Goal: Navigation & Orientation: Find specific page/section

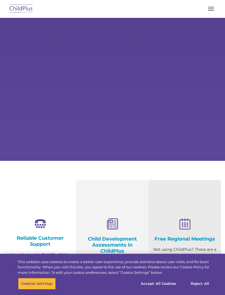
select select "MEDIUM"
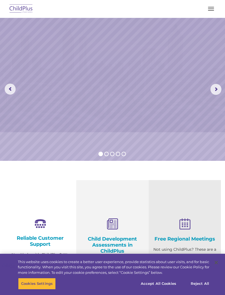
click at [209, 10] on span "button" at bounding box center [211, 10] width 6 height 1
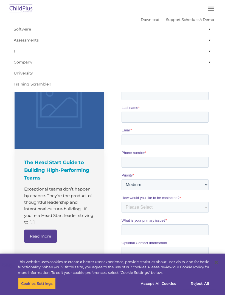
scroll to position [327, 0]
click at [209, 12] on button "button" at bounding box center [212, 8] width 12 height 9
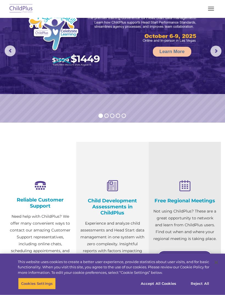
scroll to position [0, 0]
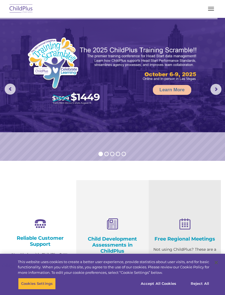
click at [211, 13] on button "button" at bounding box center [212, 8] width 12 height 9
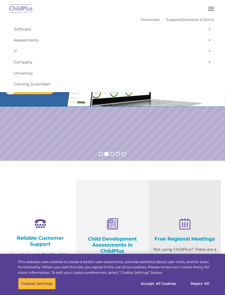
click at [208, 54] on span at bounding box center [208, 51] width 5 height 11
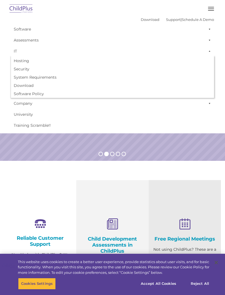
click at [207, 104] on span at bounding box center [208, 103] width 5 height 11
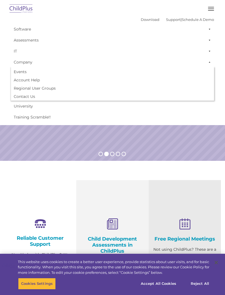
click at [209, 30] on span at bounding box center [208, 29] width 5 height 11
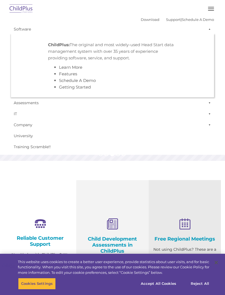
click at [207, 107] on span at bounding box center [208, 102] width 5 height 11
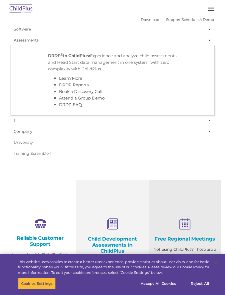
click at [210, 9] on span "button" at bounding box center [211, 9] width 6 height 1
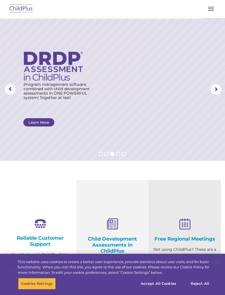
click at [18, 14] on img at bounding box center [21, 8] width 26 height 13
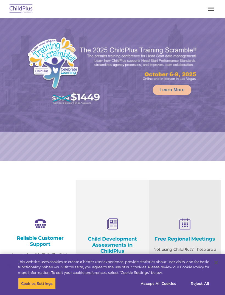
select select "MEDIUM"
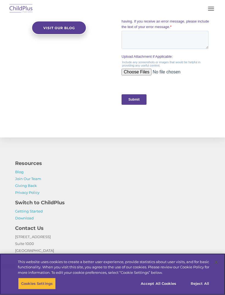
scroll to position [590, 0]
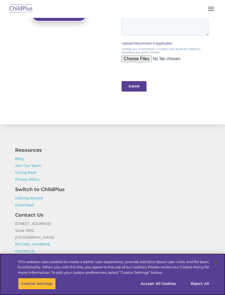
click at [158, 289] on button "Accept All Cookies" at bounding box center [158, 284] width 41 height 12
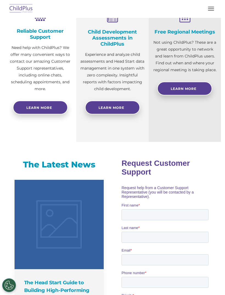
scroll to position [189, 0]
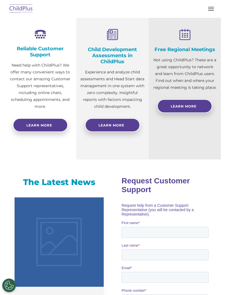
click at [212, 10] on button "button" at bounding box center [212, 8] width 12 height 9
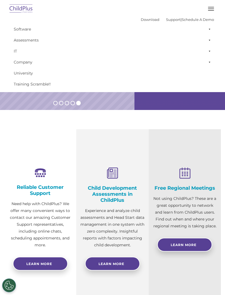
scroll to position [189, 0]
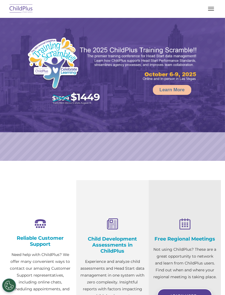
select select "MEDIUM"
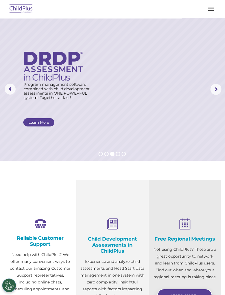
click at [211, 6] on button "button" at bounding box center [212, 8] width 12 height 9
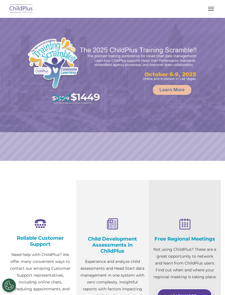
select select "MEDIUM"
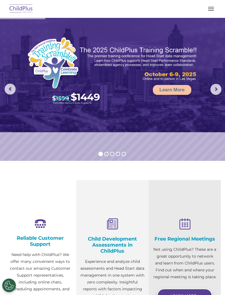
click at [213, 10] on button "button" at bounding box center [212, 8] width 12 height 9
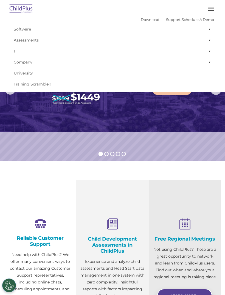
click at [209, 30] on span at bounding box center [208, 29] width 5 height 11
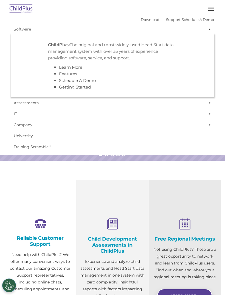
click at [209, 29] on span at bounding box center [208, 29] width 5 height 11
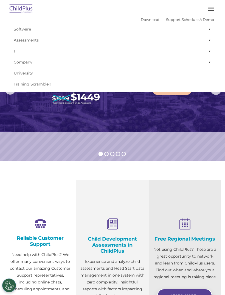
click at [208, 41] on span at bounding box center [208, 40] width 5 height 11
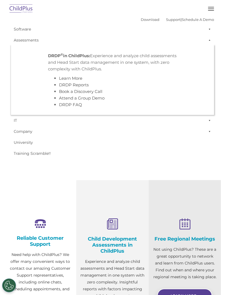
click at [210, 39] on span at bounding box center [208, 40] width 5 height 11
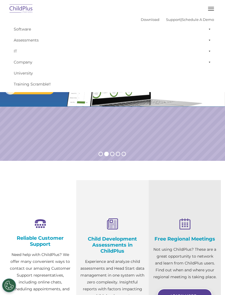
click at [209, 44] on span at bounding box center [208, 40] width 5 height 11
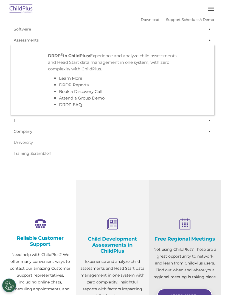
click at [211, 42] on span at bounding box center [208, 40] width 5 height 11
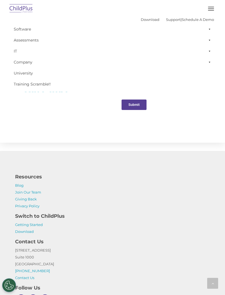
scroll to position [598, 0]
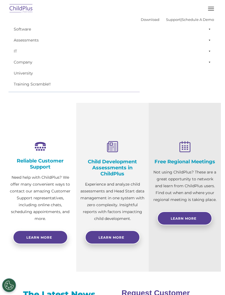
click at [209, 9] on span "button" at bounding box center [211, 9] width 6 height 1
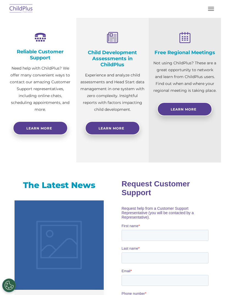
scroll to position [187, 0]
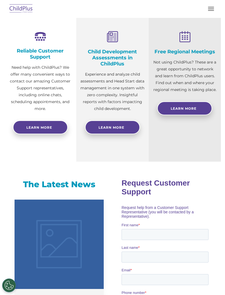
click at [118, 126] on span "Learn More" at bounding box center [112, 127] width 26 height 4
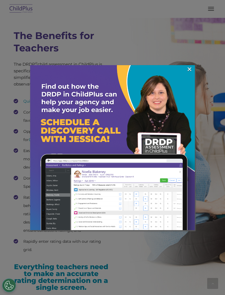
scroll to position [874, 0]
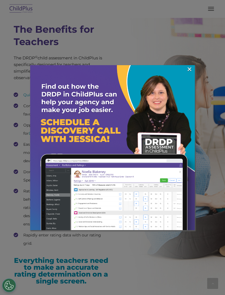
click at [189, 70] on link "×" at bounding box center [190, 69] width 6 height 5
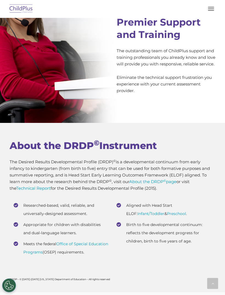
scroll to position [2638, 0]
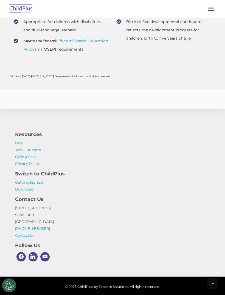
click at [32, 152] on link "Join Our Team" at bounding box center [28, 150] width 26 height 4
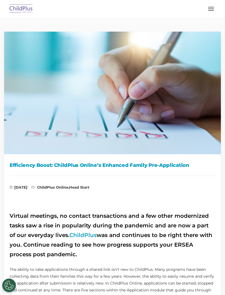
click at [208, 12] on button "button" at bounding box center [212, 8] width 12 height 9
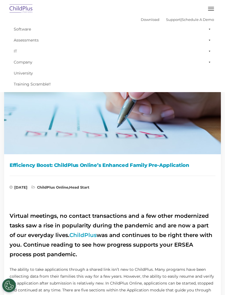
click at [213, 8] on button "button" at bounding box center [212, 8] width 12 height 9
